Goal: Register for event/course

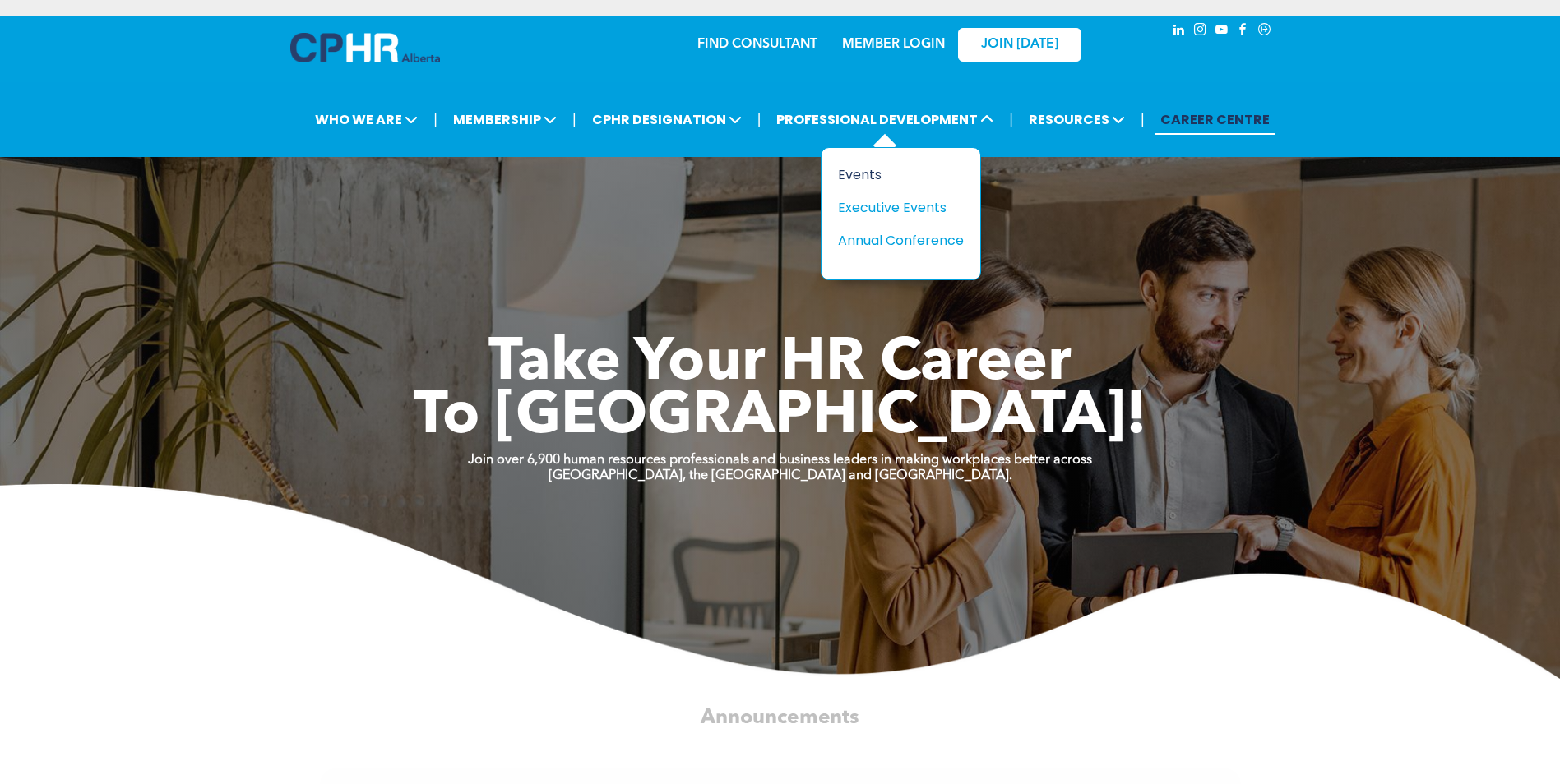
click at [871, 174] on div "Events" at bounding box center [894, 175] width 113 height 20
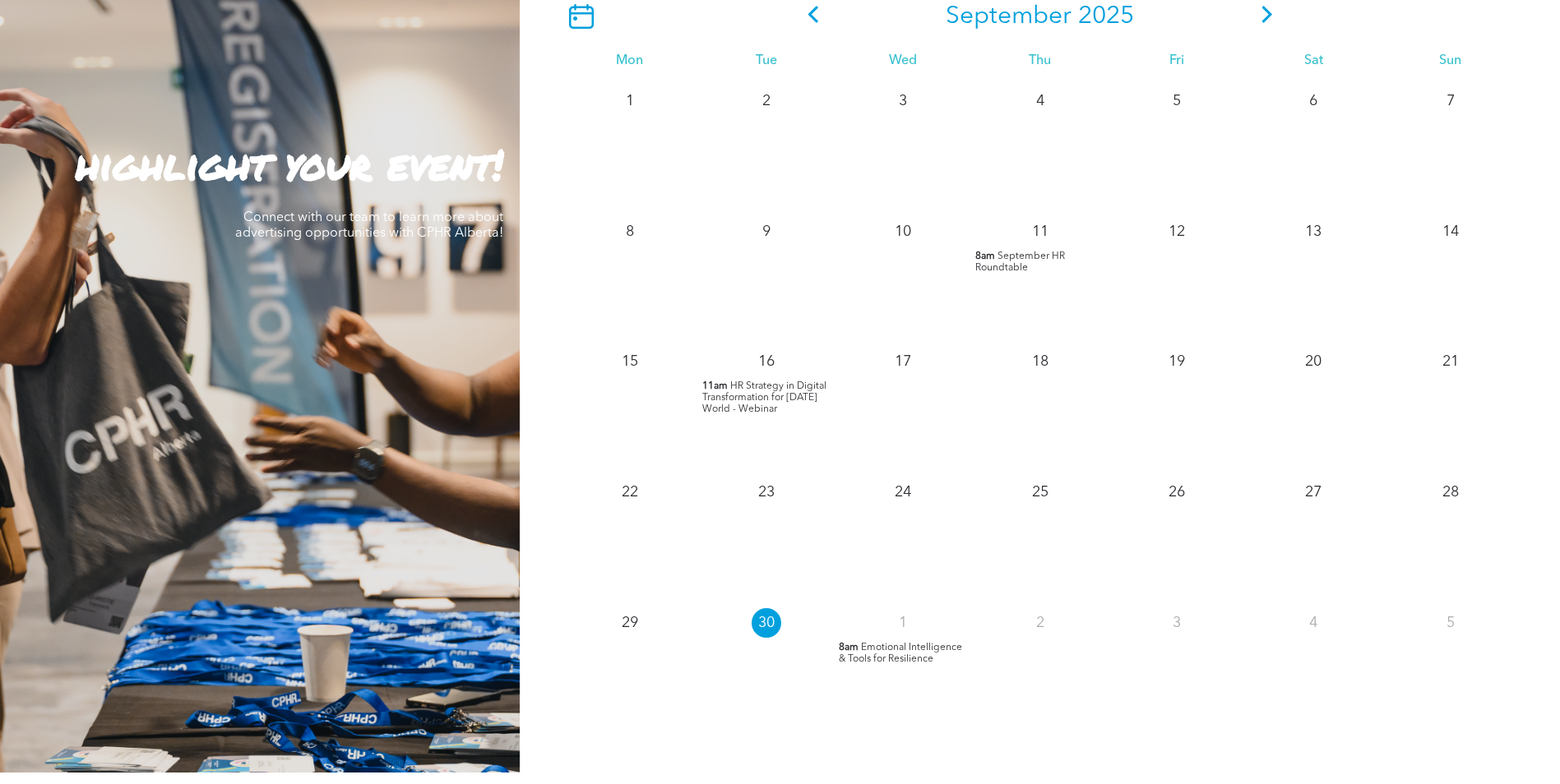
scroll to position [1398, 0]
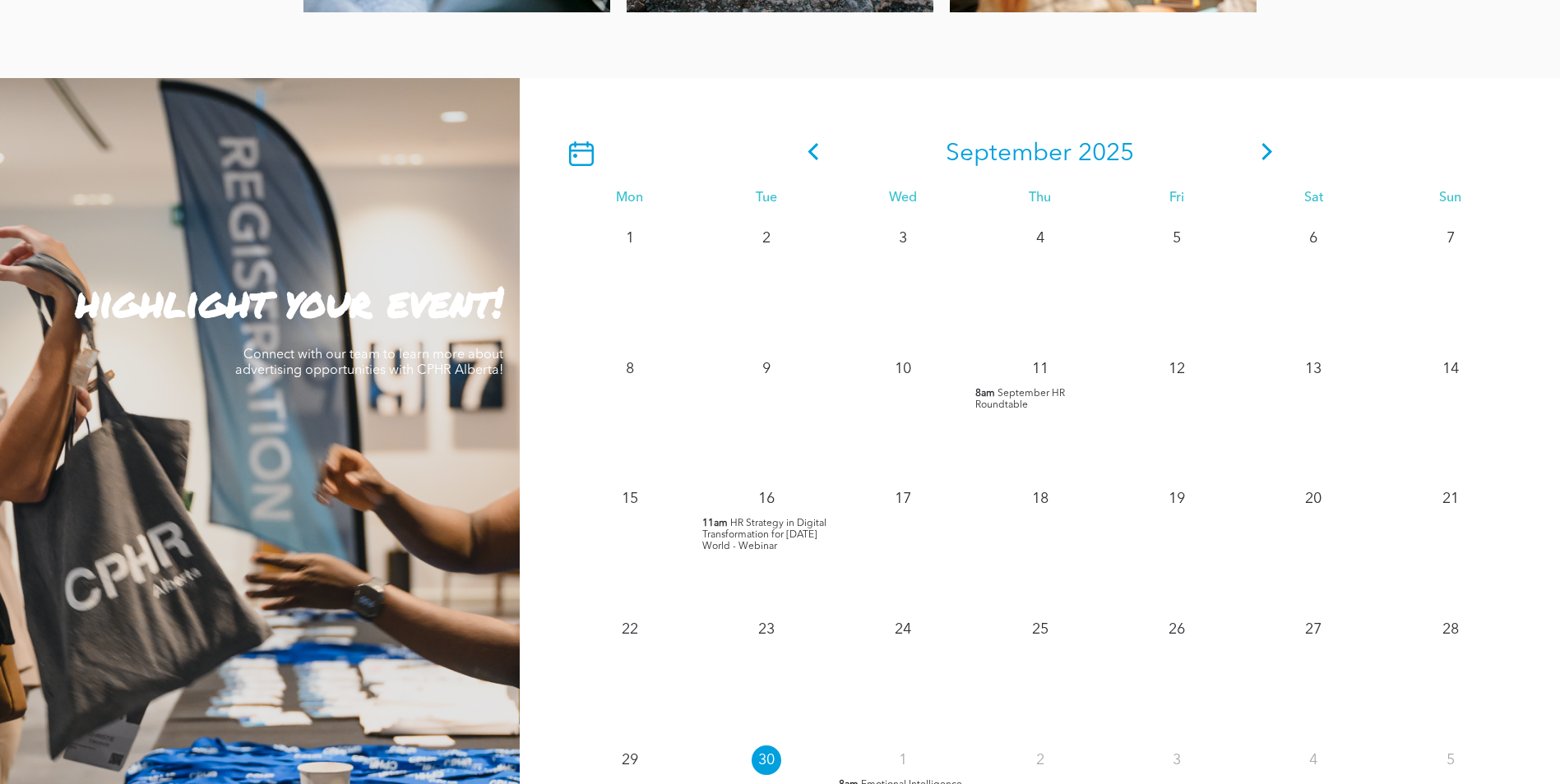
click at [1268, 152] on icon at bounding box center [1267, 151] width 11 height 17
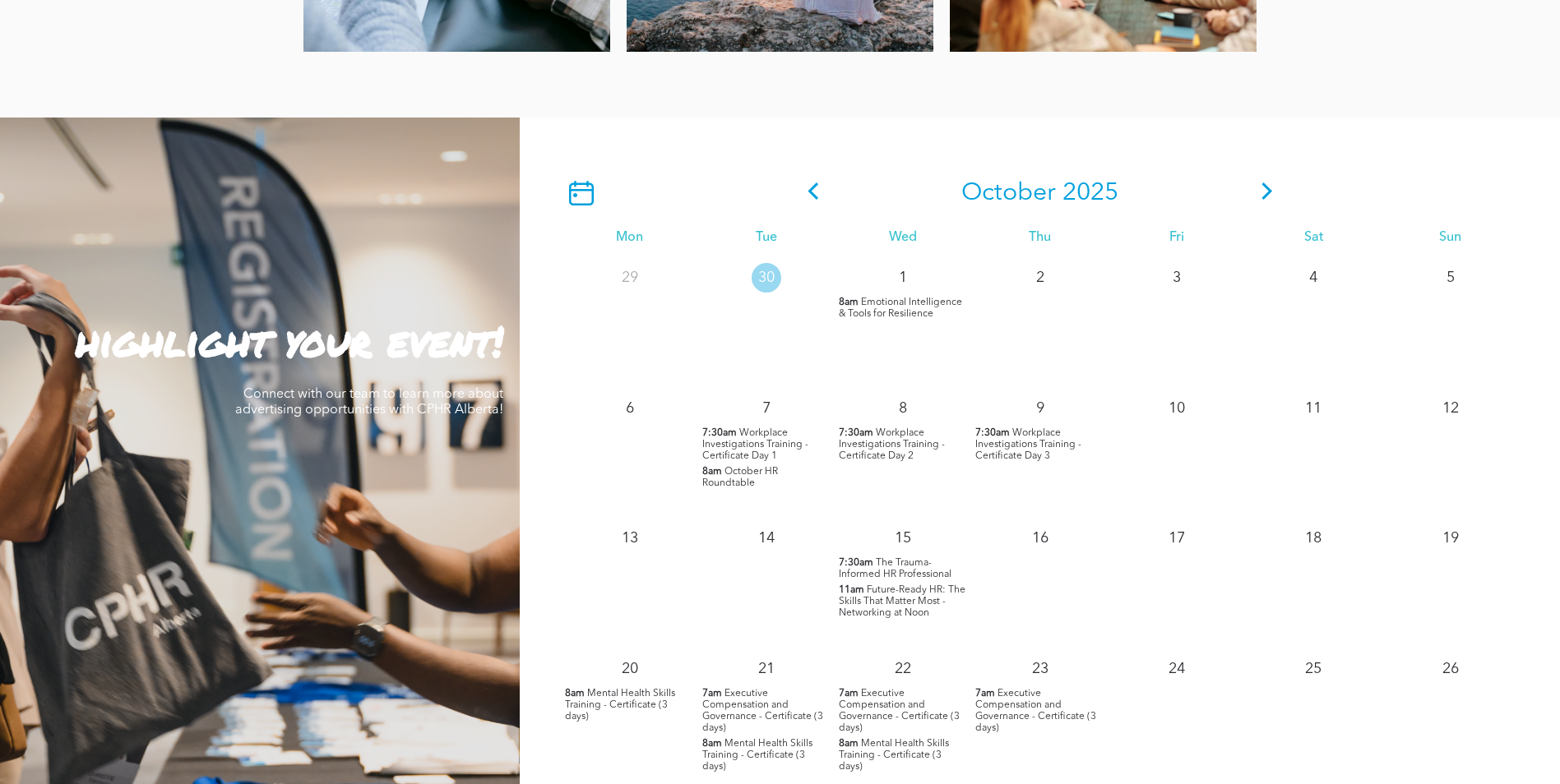
scroll to position [1315, 0]
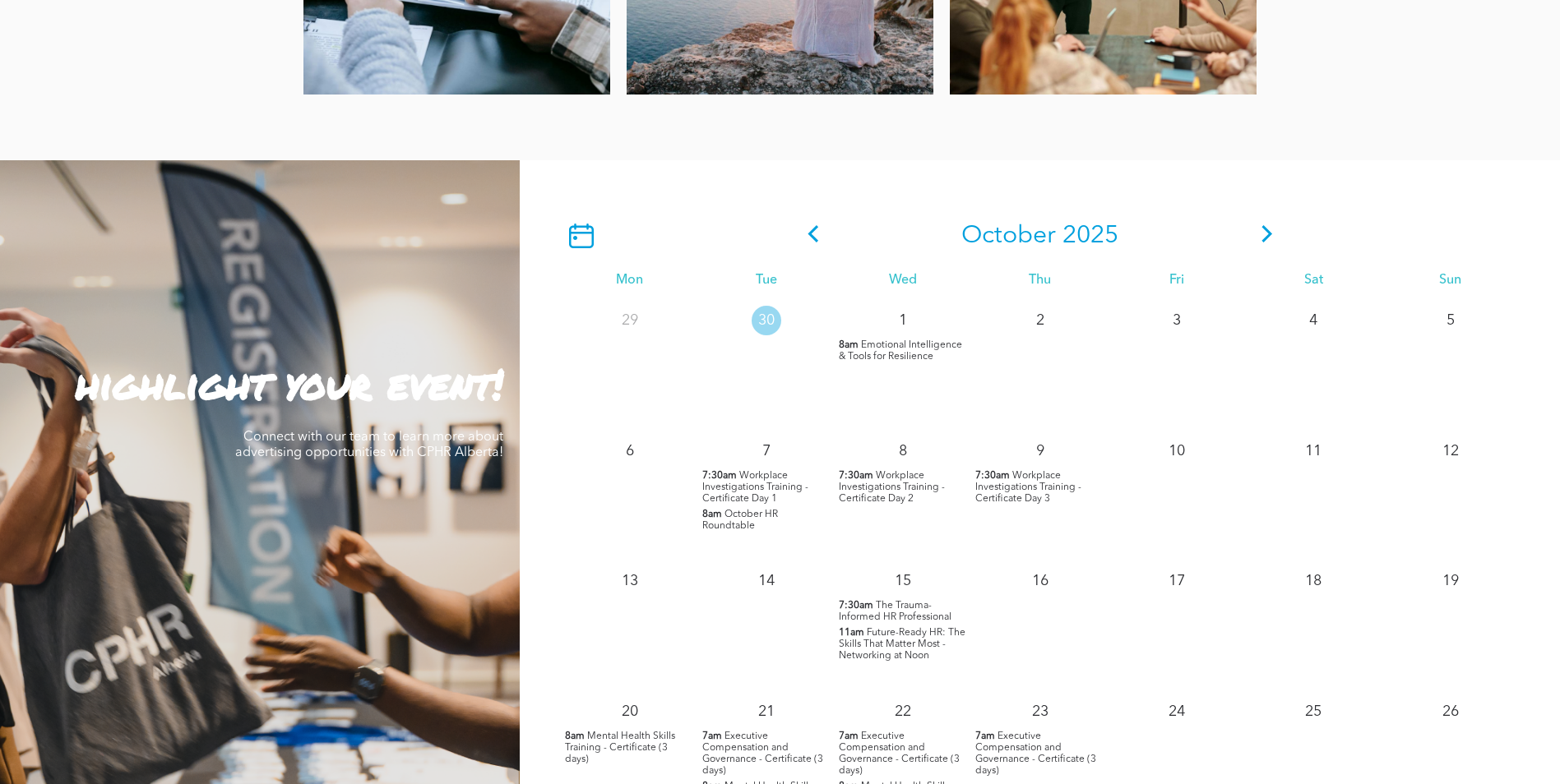
click at [1269, 237] on icon at bounding box center [1267, 233] width 11 height 17
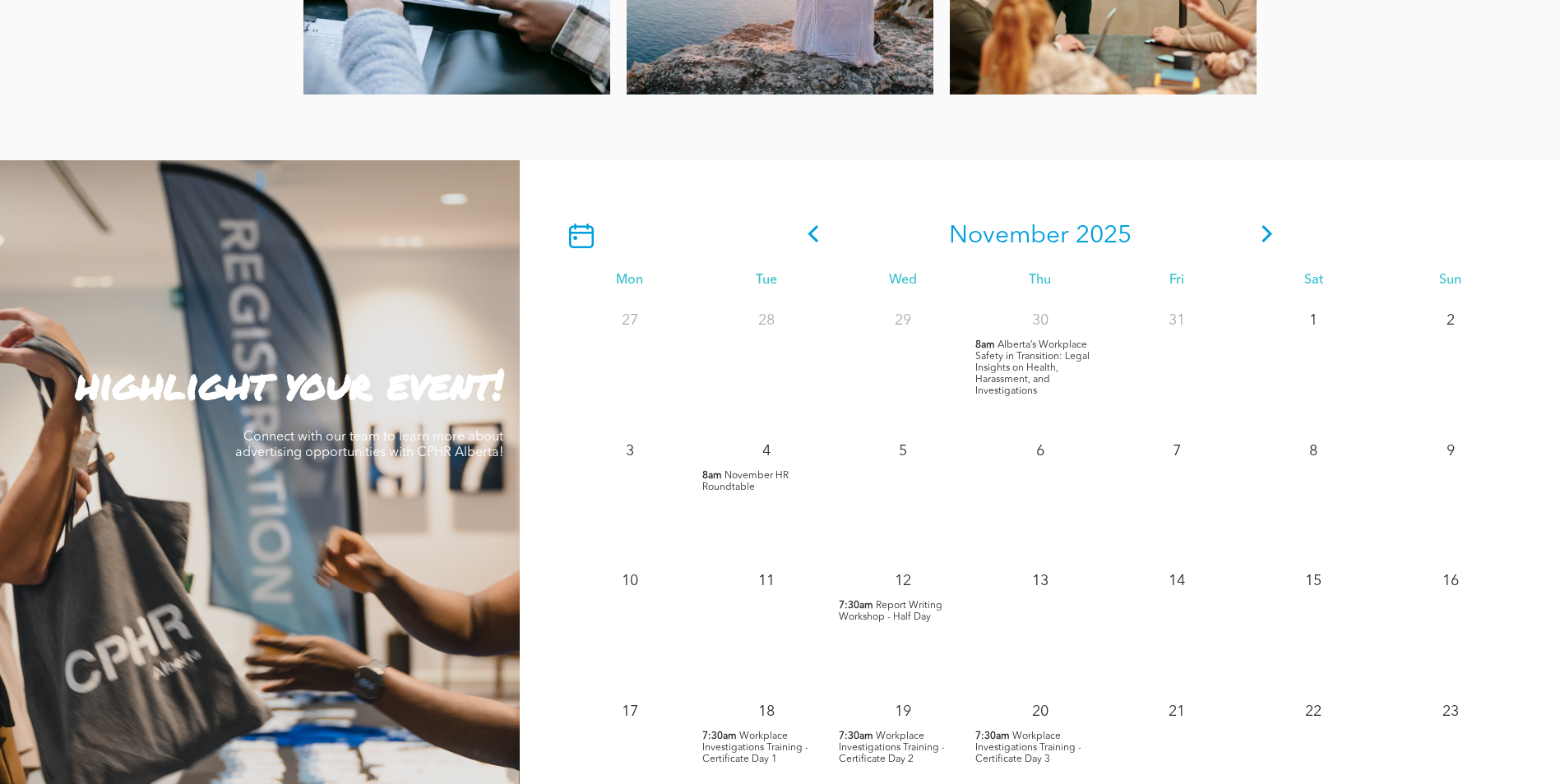
click at [1268, 238] on icon at bounding box center [1268, 233] width 25 height 17
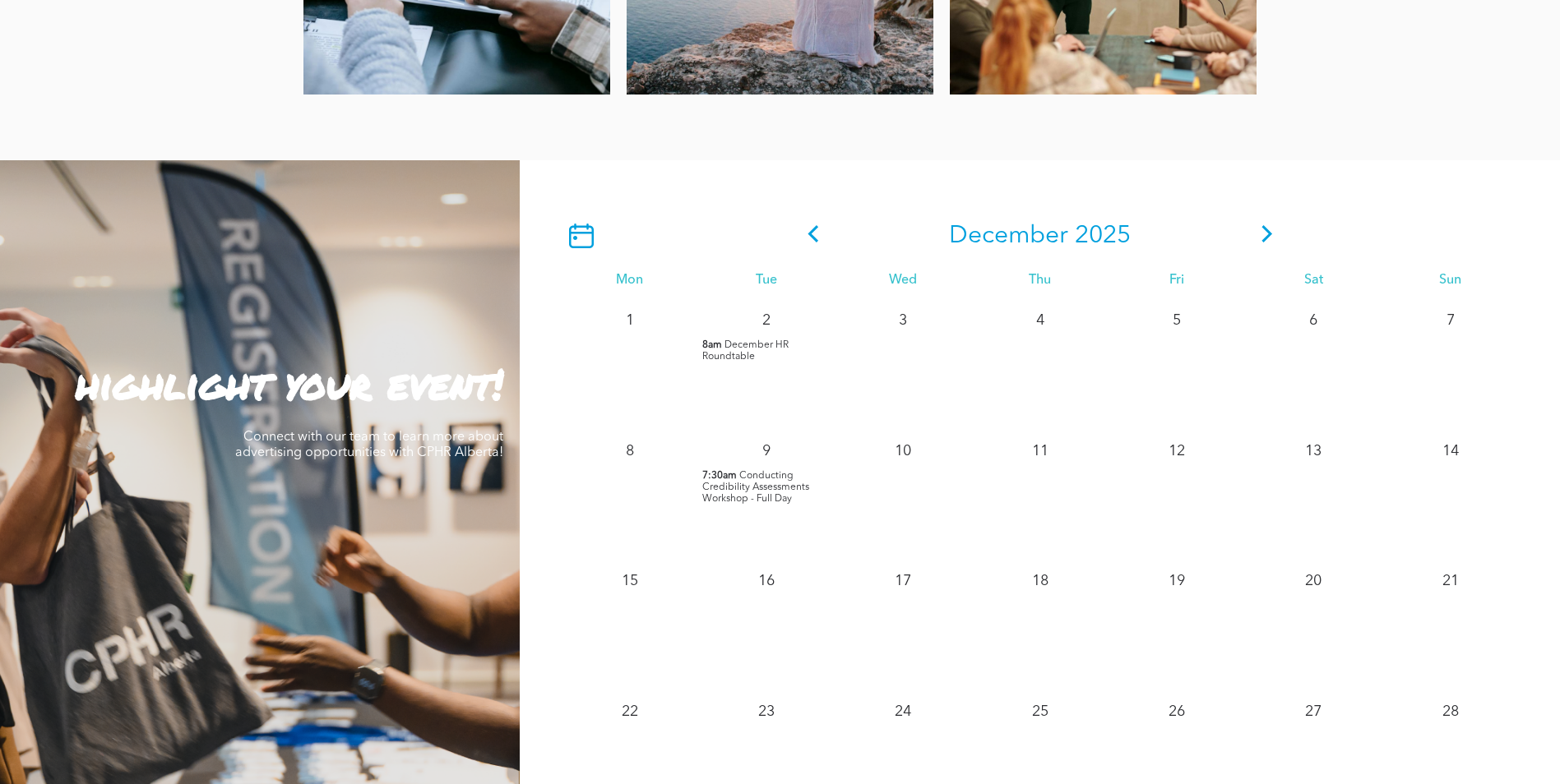
click at [1269, 231] on icon at bounding box center [1268, 233] width 25 height 17
click at [1268, 231] on icon at bounding box center [1268, 233] width 25 height 17
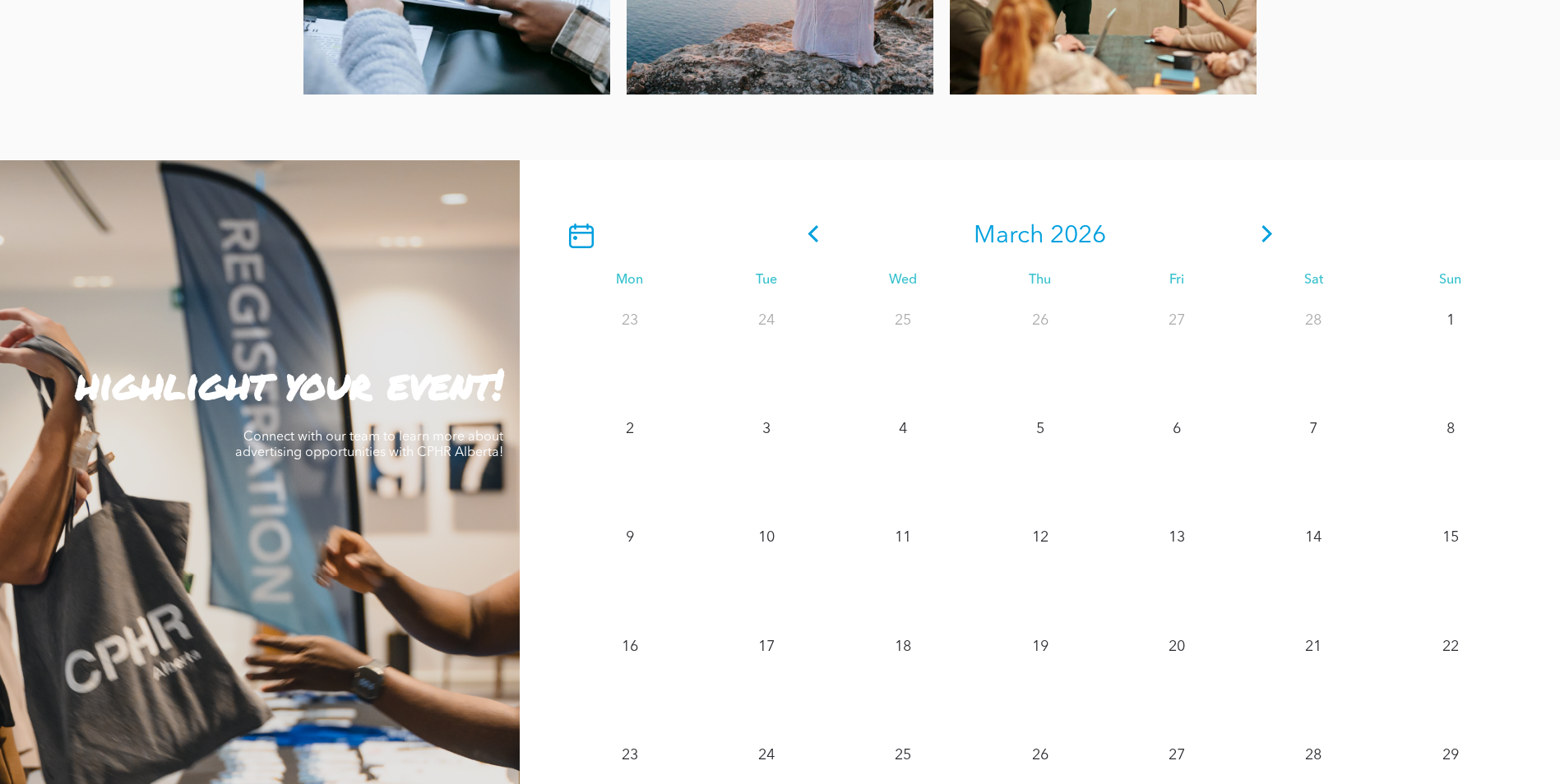
click at [1268, 231] on icon at bounding box center [1268, 233] width 25 height 17
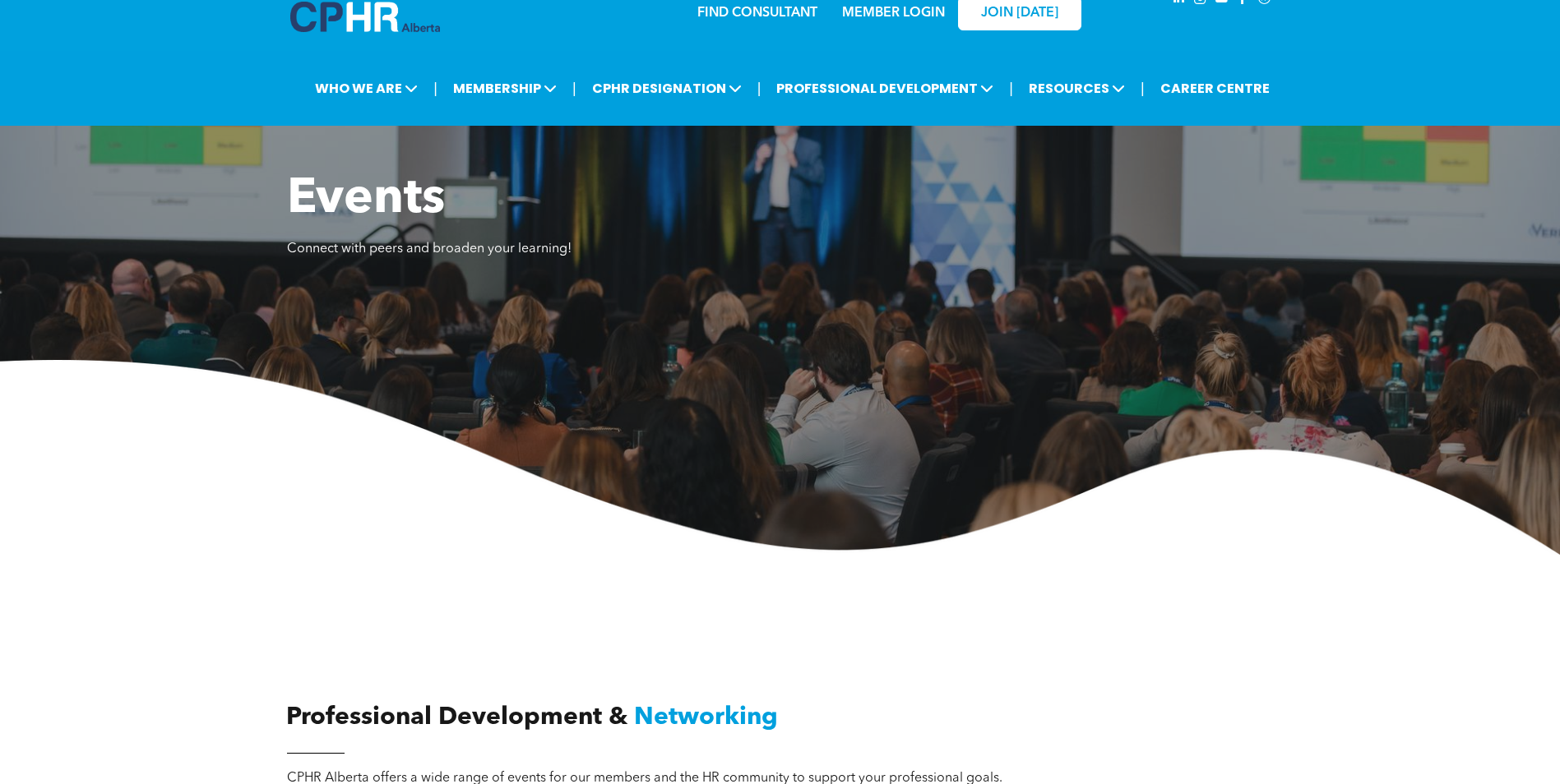
scroll to position [0, 0]
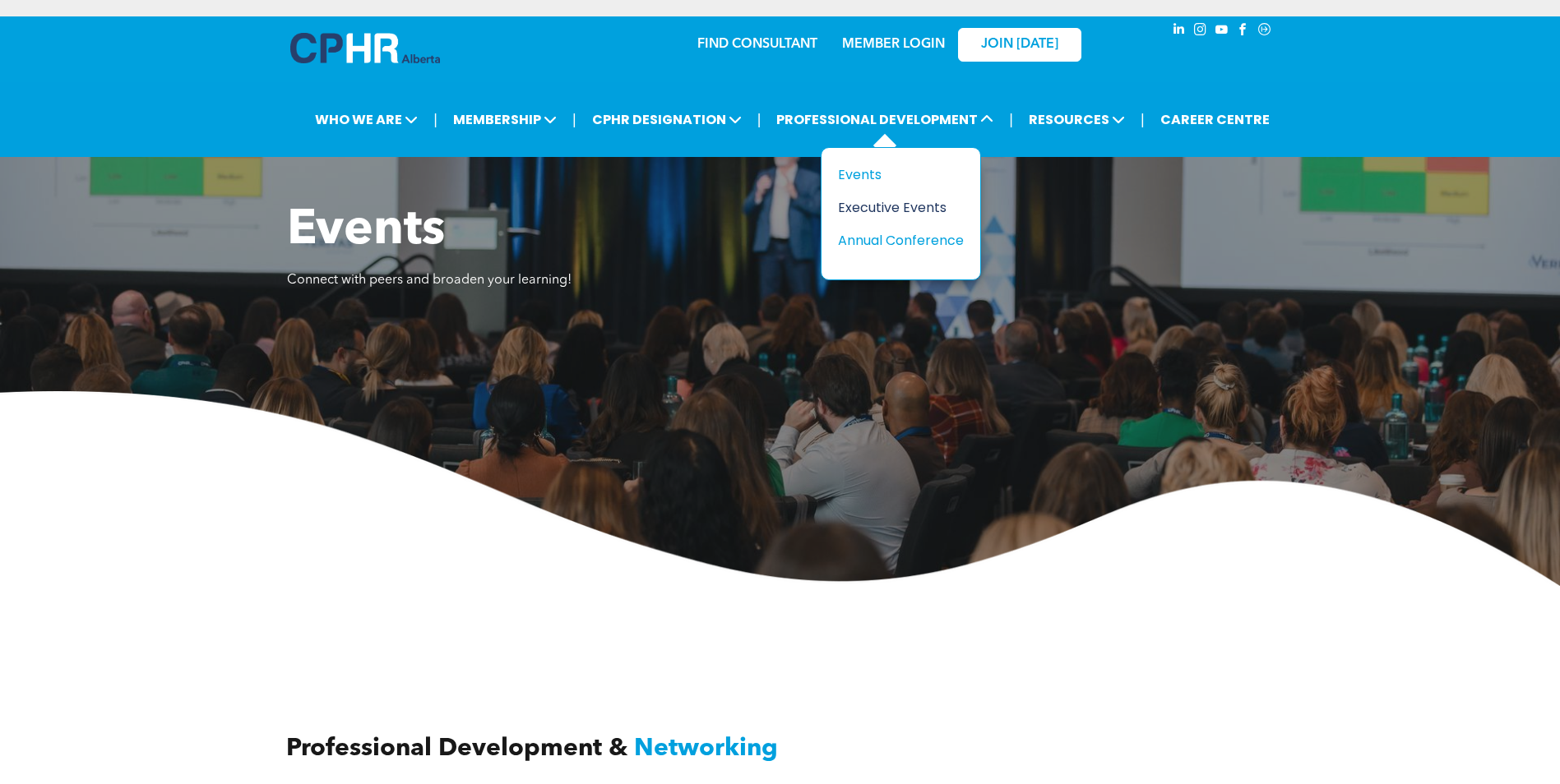
click at [868, 205] on div "Executive Events" at bounding box center [894, 207] width 113 height 20
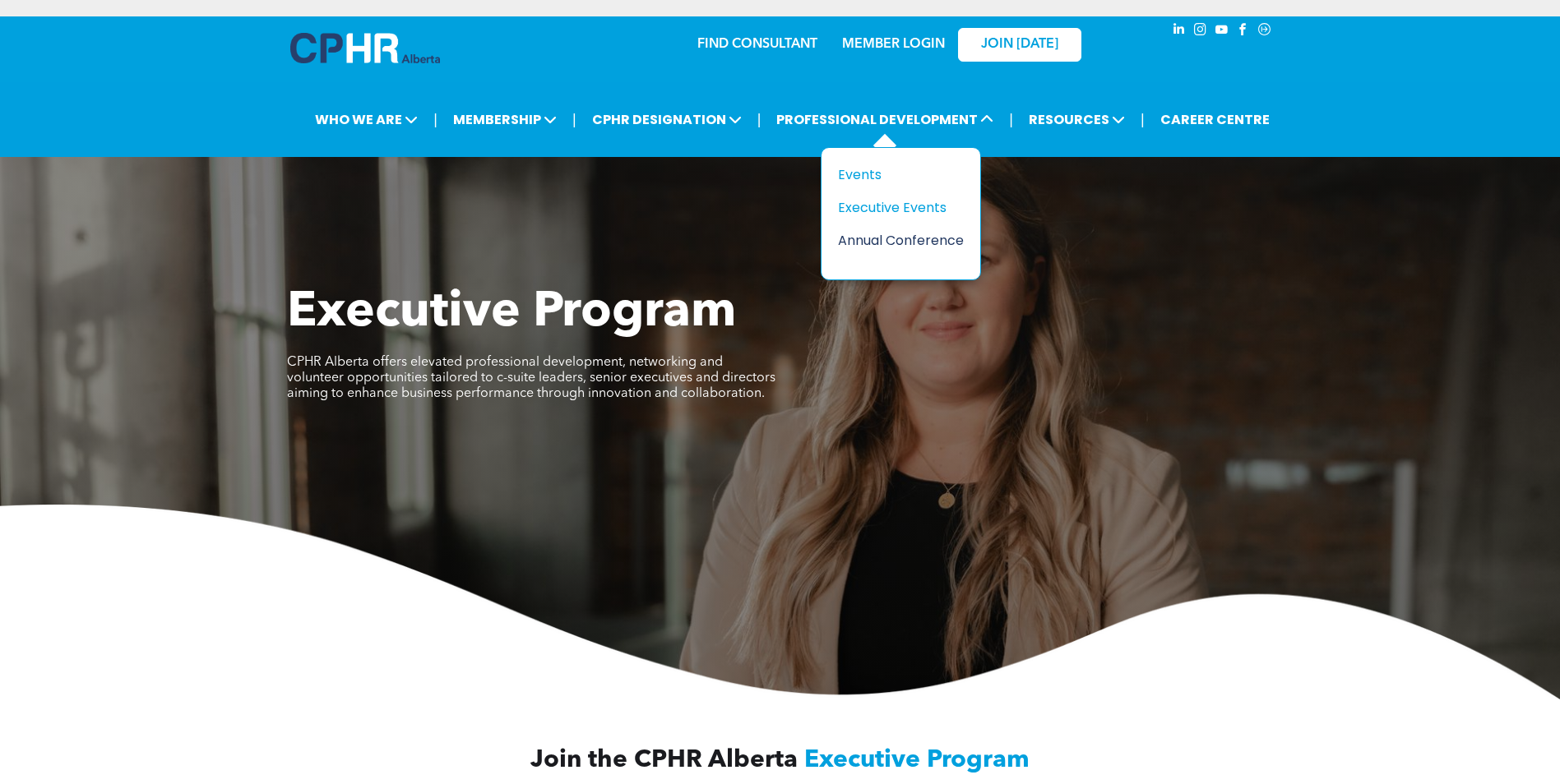
click at [920, 240] on div "Annual Conference" at bounding box center [894, 240] width 113 height 20
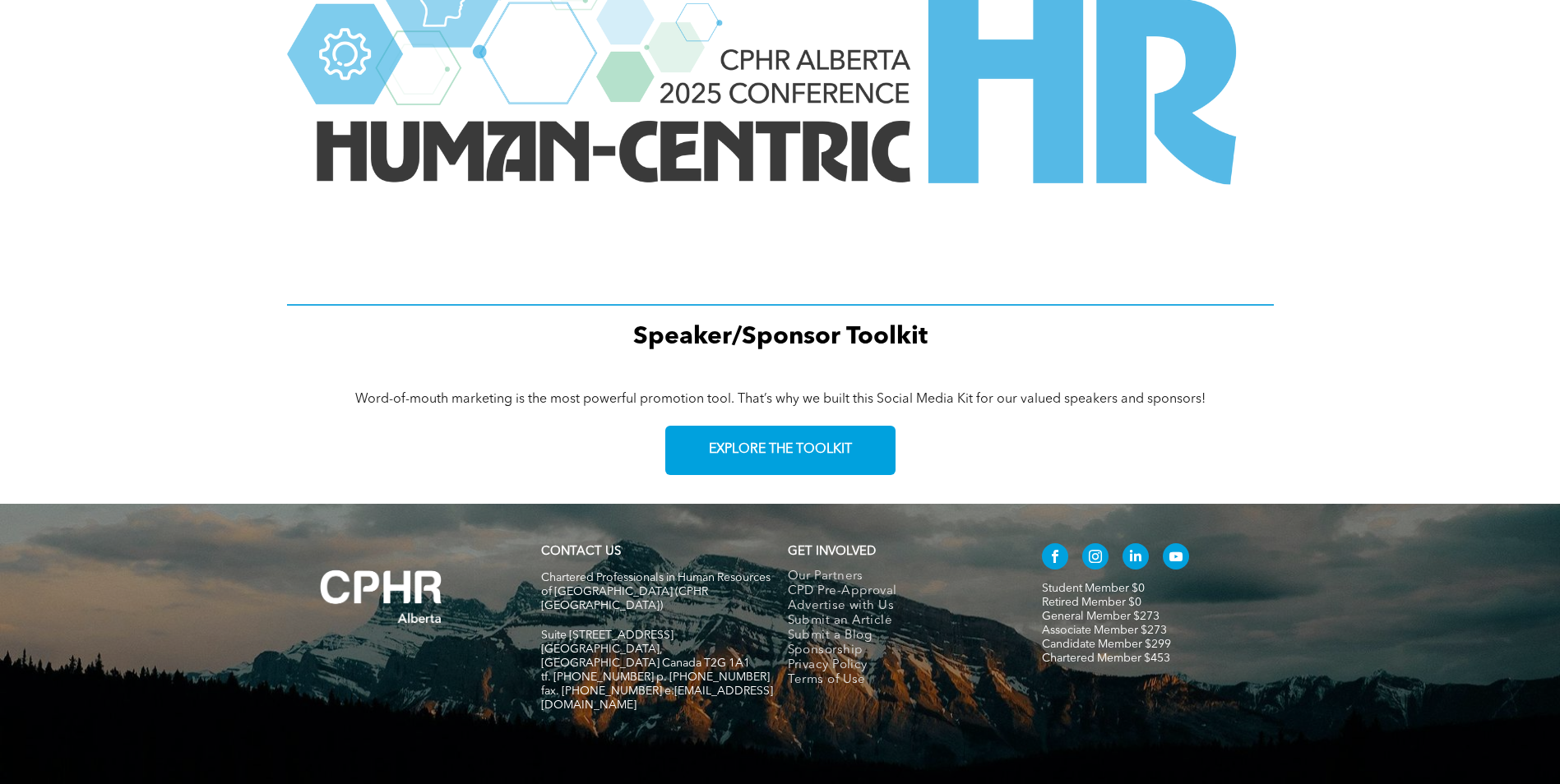
scroll to position [2174, 0]
